Goal: Transaction & Acquisition: Purchase product/service

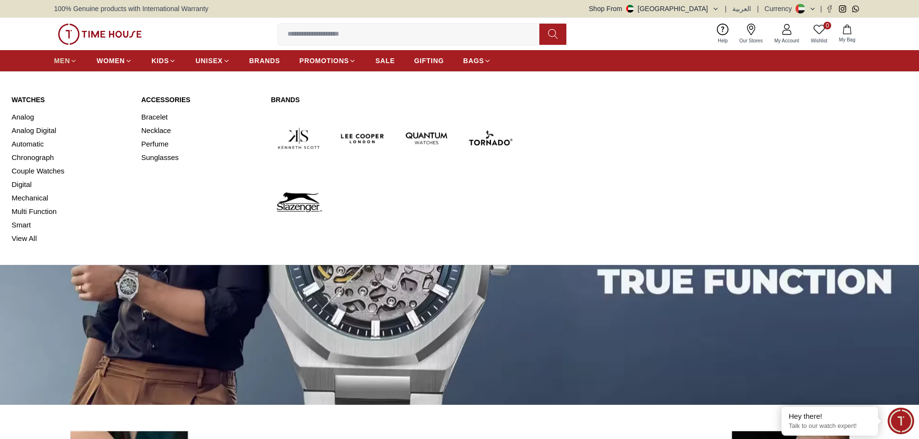
click at [64, 62] on span "MEN" at bounding box center [62, 61] width 16 height 10
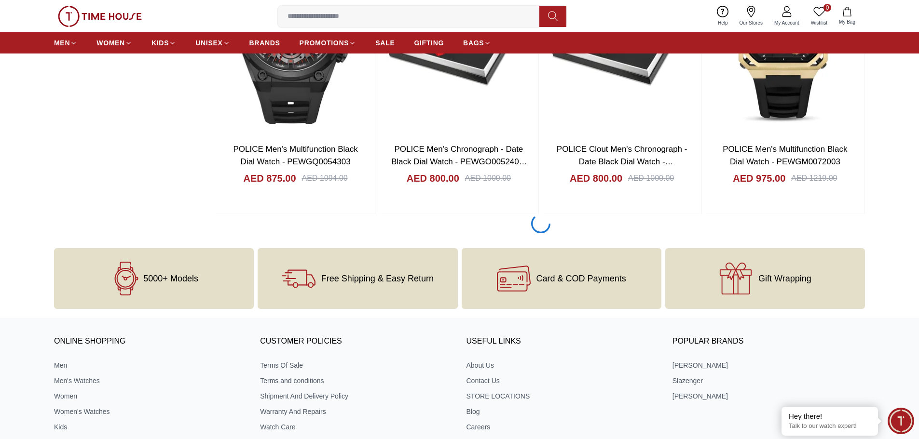
scroll to position [1447, 0]
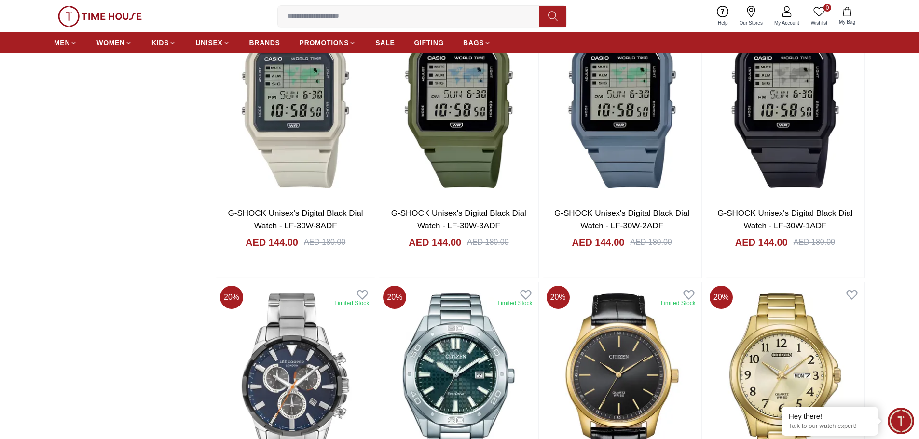
scroll to position [2604, 0]
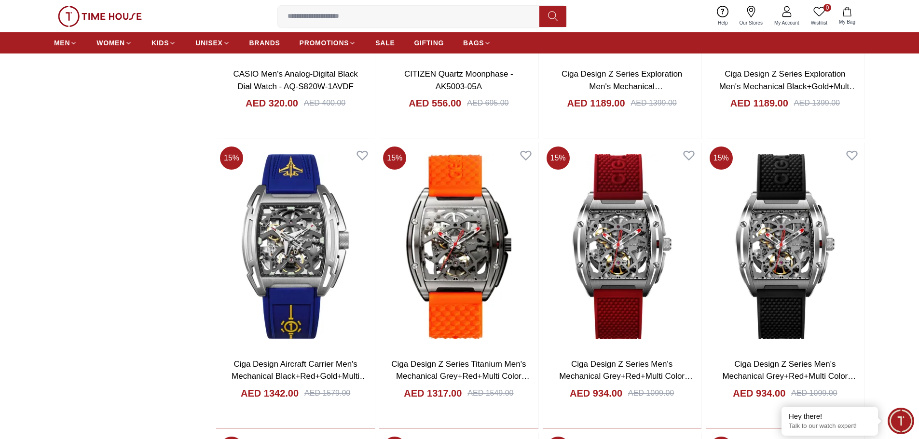
scroll to position [2670, 0]
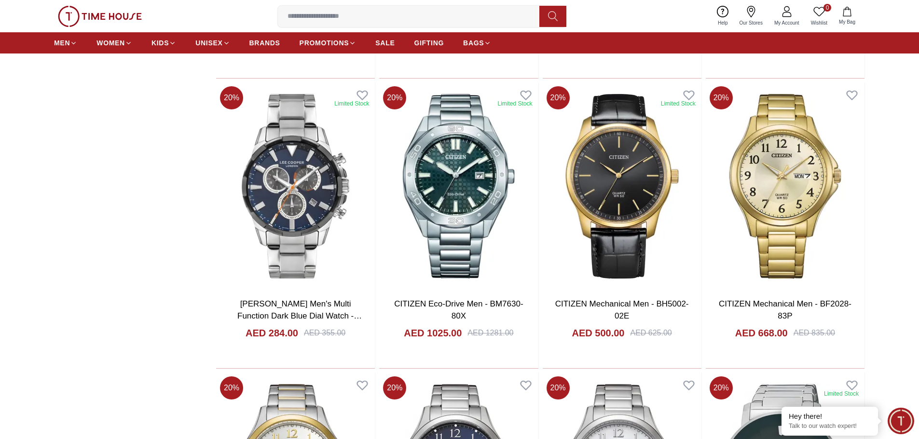
click at [420, 12] on input at bounding box center [412, 16] width 269 height 19
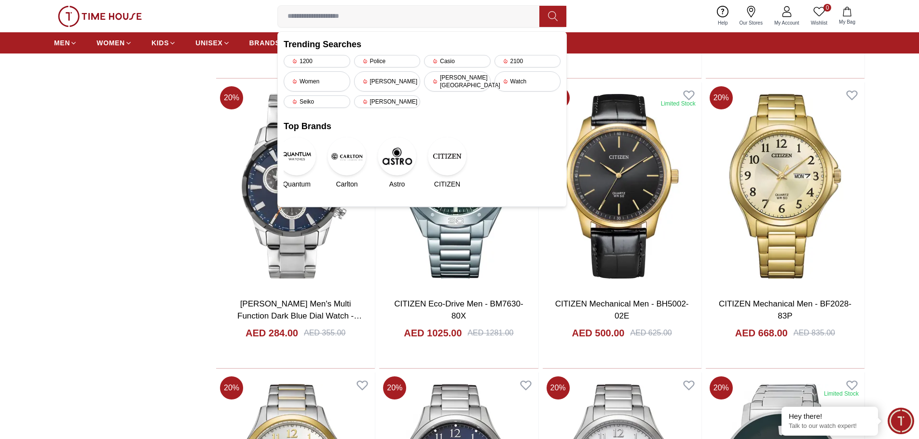
type input "*"
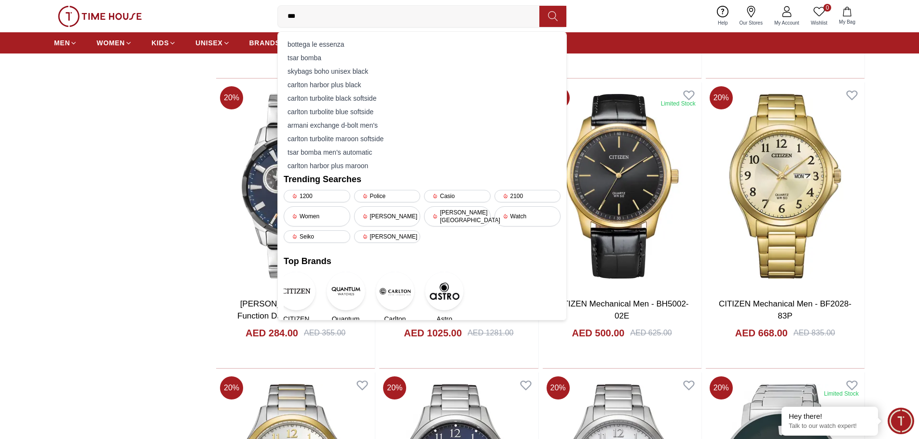
type input "****"
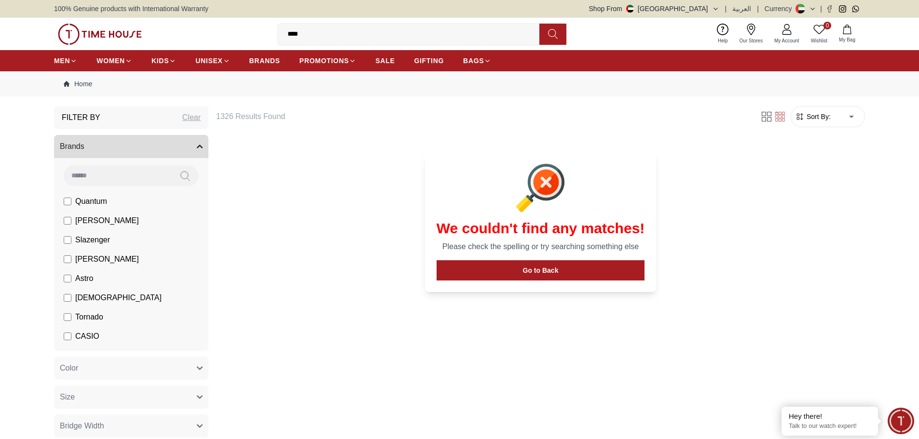
click at [105, 259] on span "[PERSON_NAME]" at bounding box center [107, 260] width 64 height 12
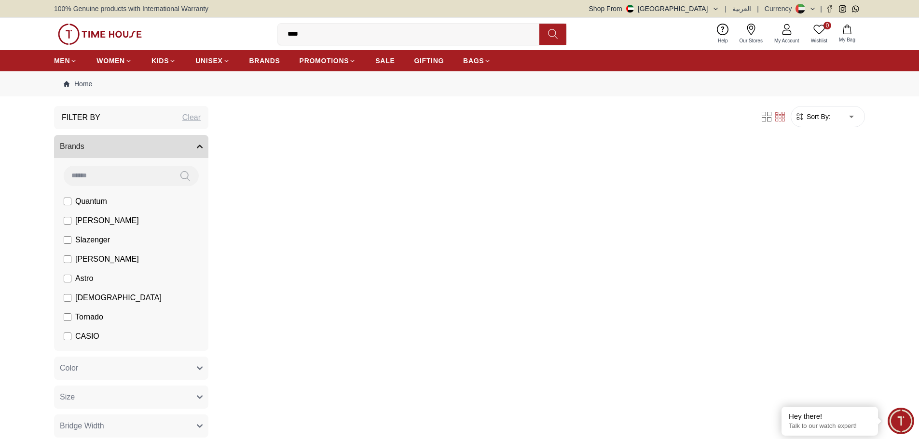
click at [105, 259] on span "[PERSON_NAME]" at bounding box center [107, 260] width 64 height 12
click at [346, 41] on input "****" at bounding box center [412, 34] width 269 height 19
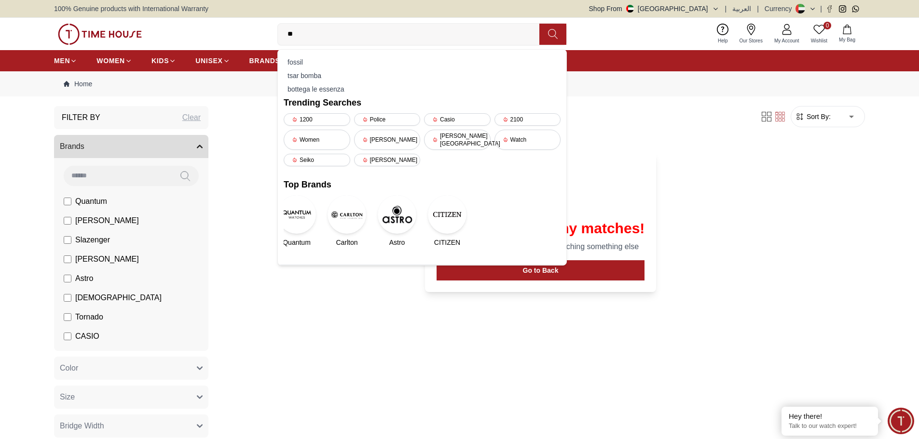
type input "*"
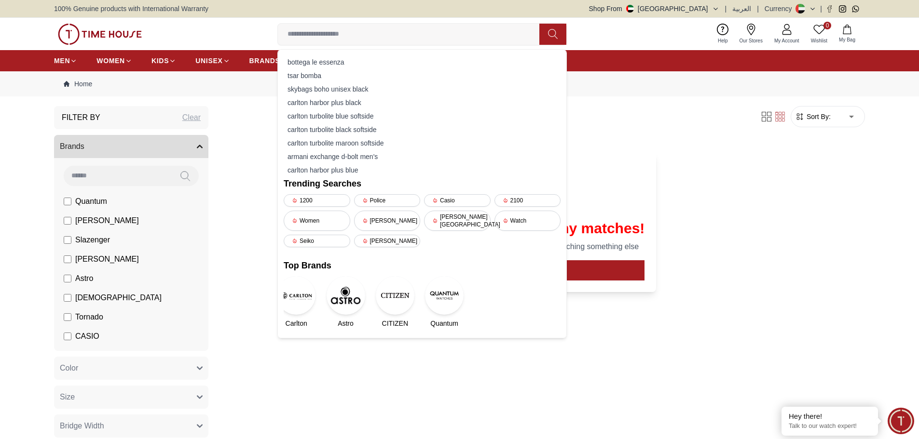
type input "*"
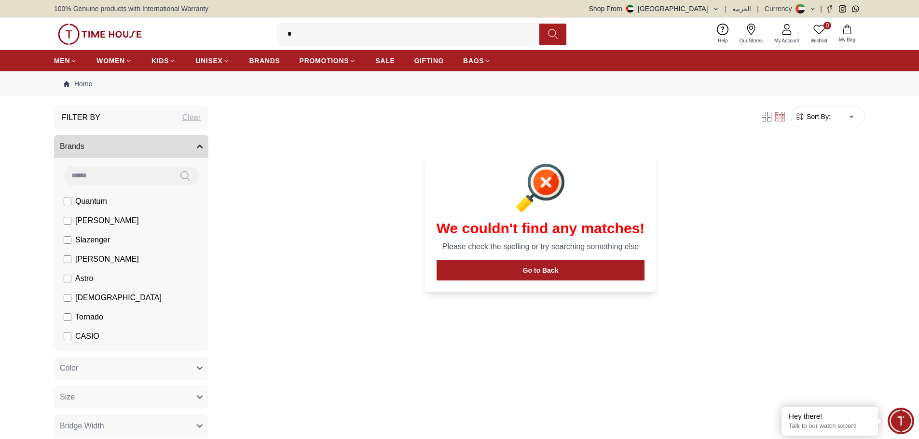
click at [342, 39] on input "*" at bounding box center [412, 34] width 269 height 19
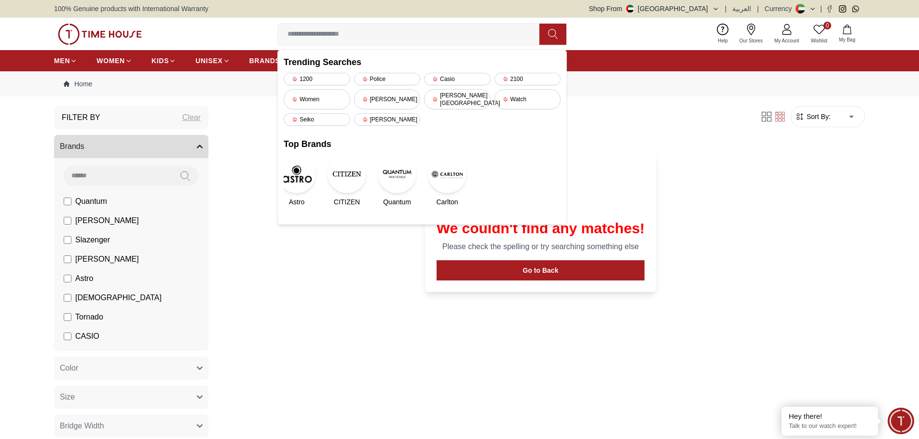
click at [441, 181] on img at bounding box center [447, 174] width 39 height 39
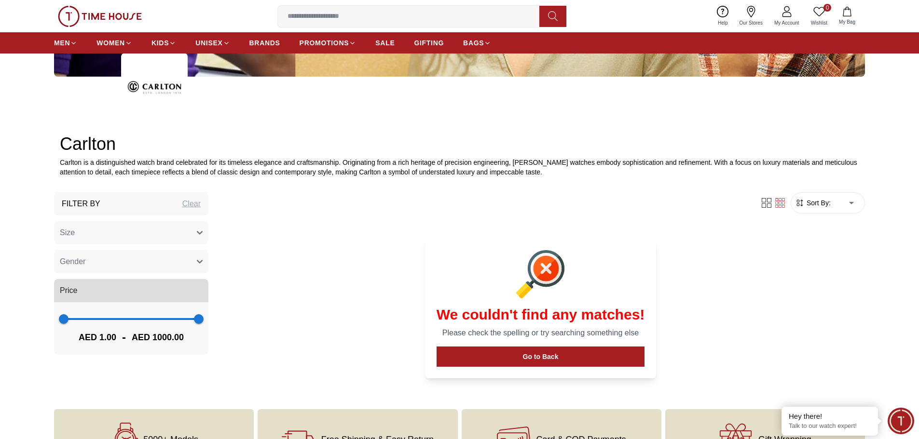
scroll to position [676, 0]
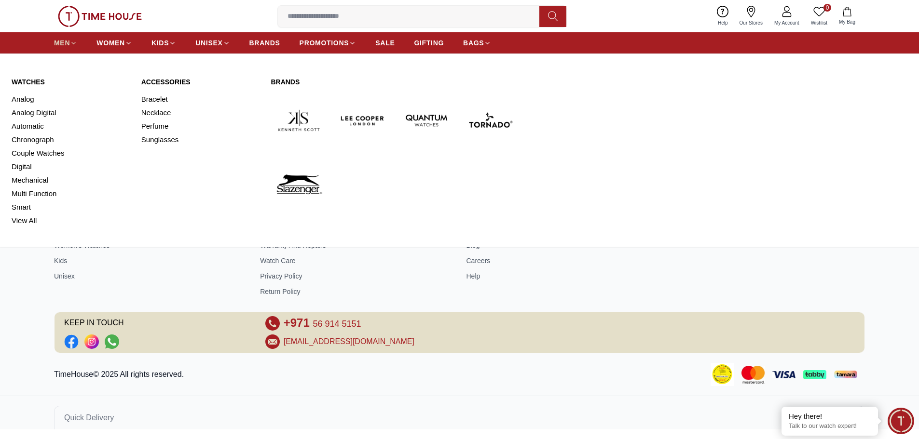
click at [58, 36] on nav "MEN WOMEN KIDS UNISEX BRANDS PROMOTIONS SALE GIFTING BAGS" at bounding box center [272, 42] width 437 height 21
click at [60, 38] on span "MEN" at bounding box center [62, 43] width 16 height 10
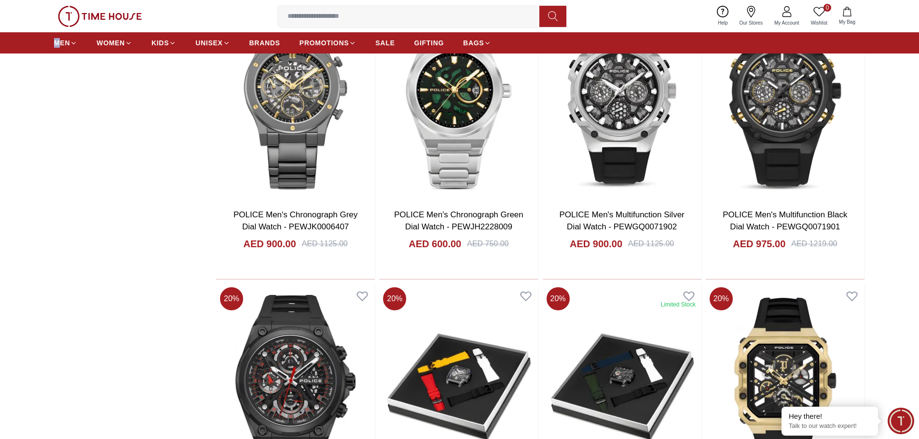
scroll to position [1544, 0]
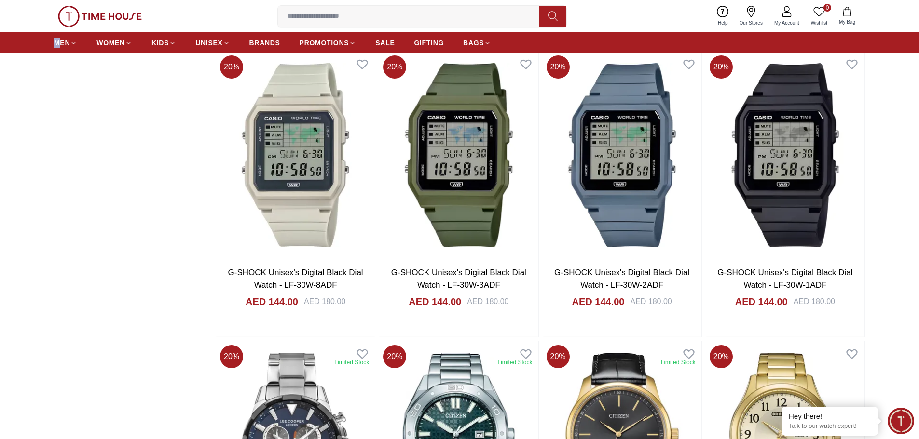
scroll to position [2701, 0]
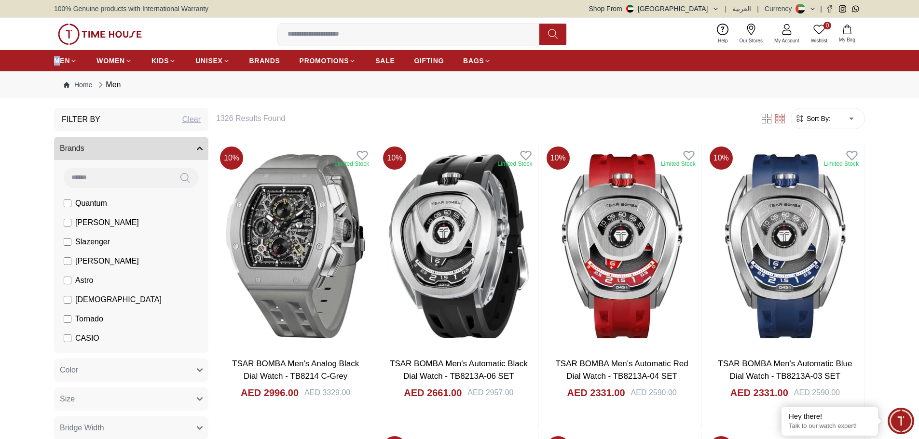
click at [199, 143] on button "Brands" at bounding box center [131, 148] width 154 height 23
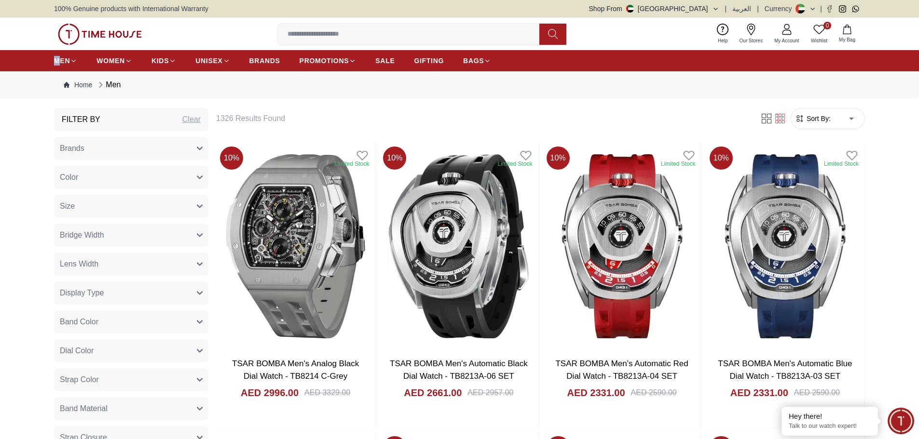
click at [199, 145] on button "Brands" at bounding box center [131, 148] width 154 height 23
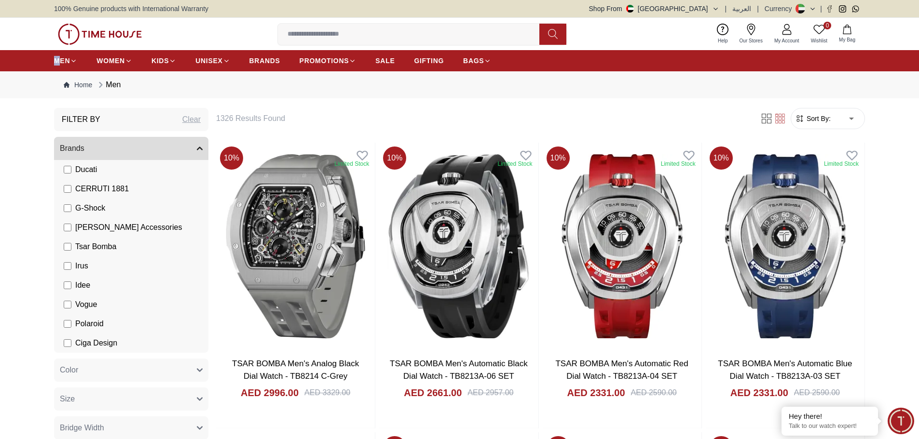
scroll to position [121, 0]
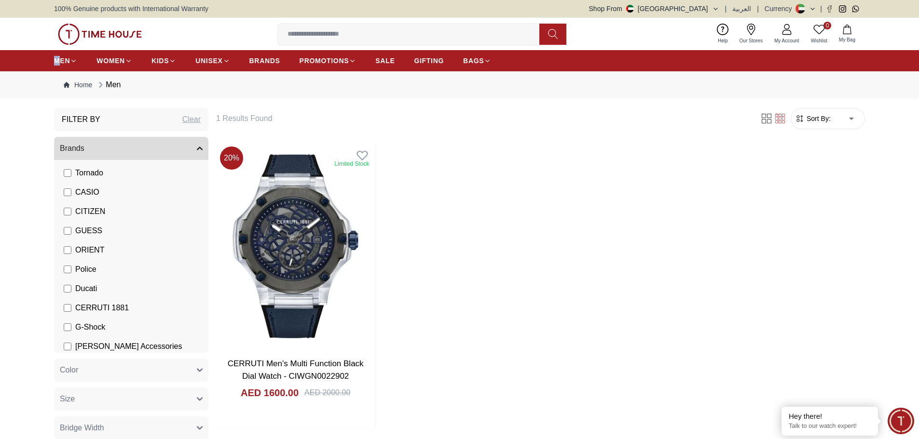
scroll to position [121, 0]
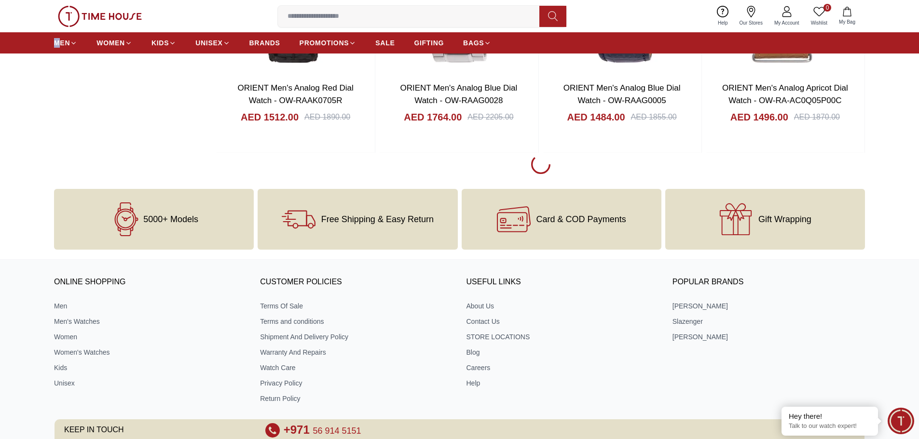
scroll to position [1447, 0]
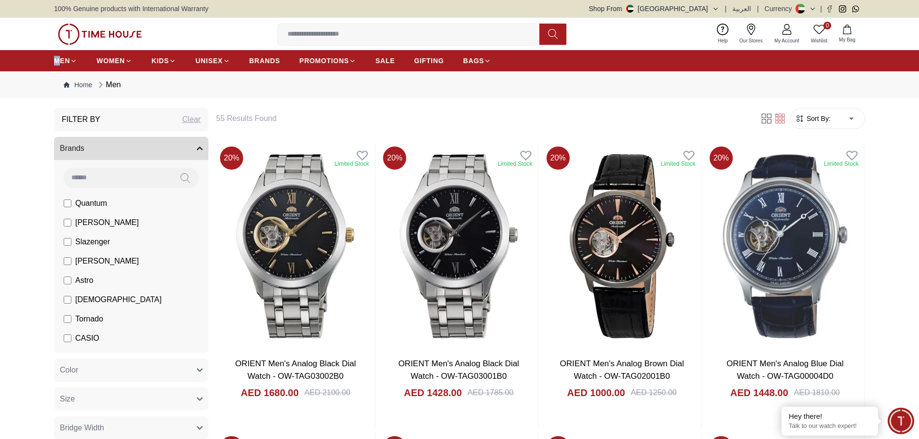
scroll to position [967, 0]
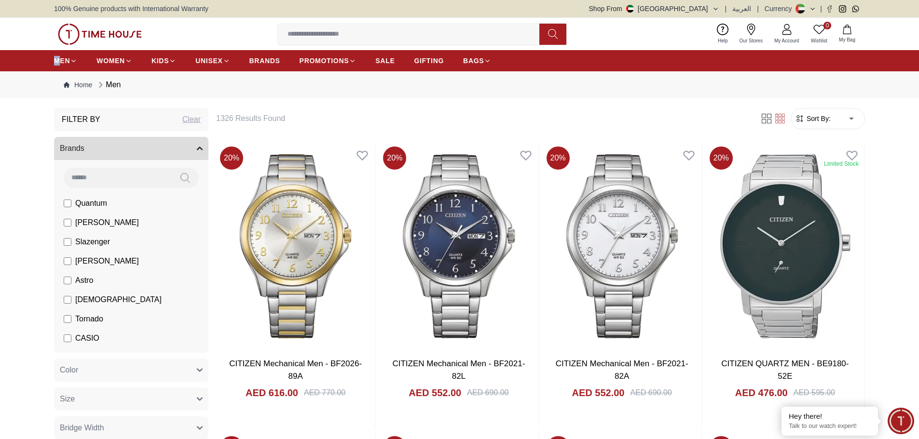
scroll to position [953, 0]
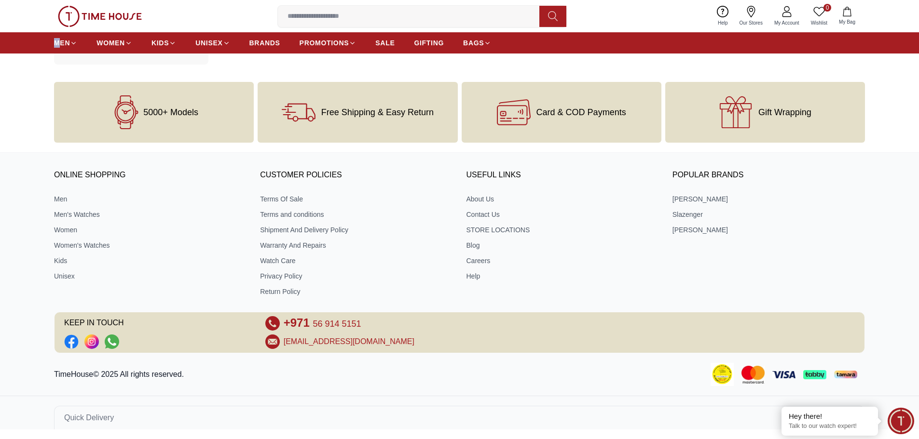
scroll to position [639, 0]
